Goal: Information Seeking & Learning: Learn about a topic

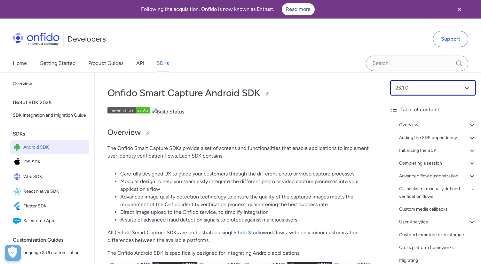
click at [397, 88] on select at bounding box center [434, 87] width 86 height 15
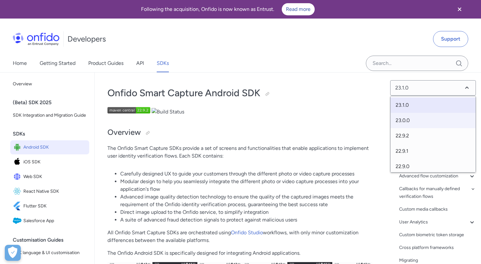
click at [401, 123] on span "23.0.0" at bounding box center [433, 120] width 85 height 15
select select "23.0.0"
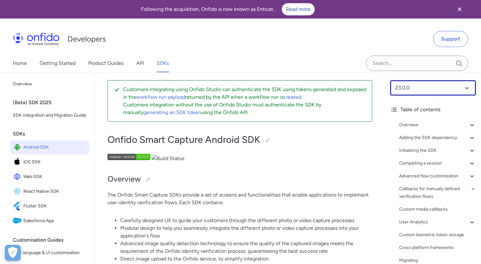
click at [407, 86] on select at bounding box center [434, 87] width 86 height 15
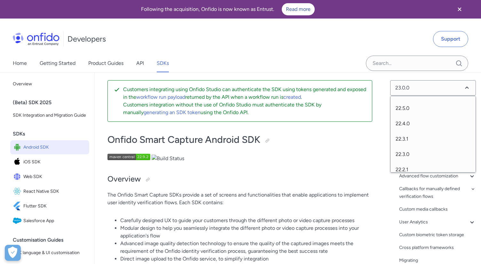
scroll to position [132, 0]
click at [401, 128] on span "22.3.1" at bounding box center [433, 126] width 85 height 15
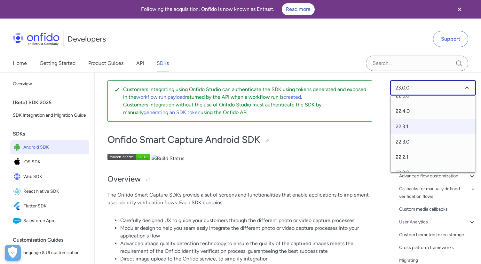
select select "22.3.1"
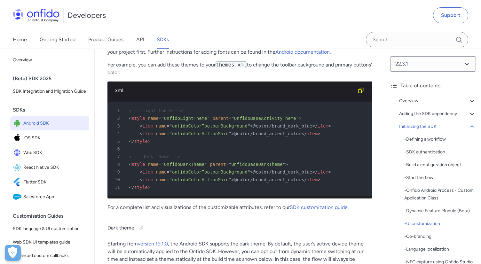
scroll to position [3018, 0]
